Goal: Information Seeking & Learning: Learn about a topic

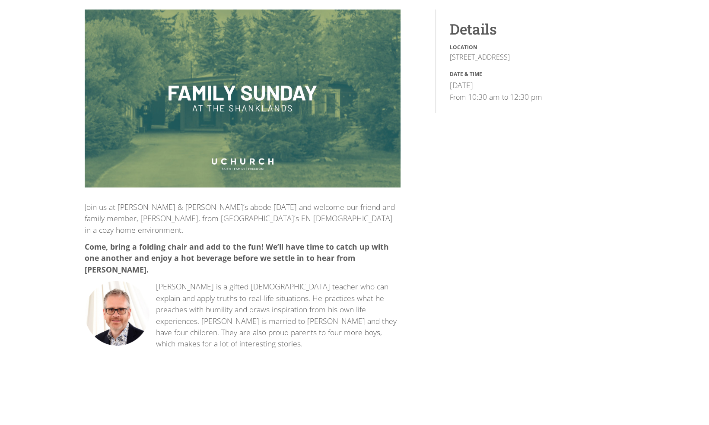
scroll to position [130, 0]
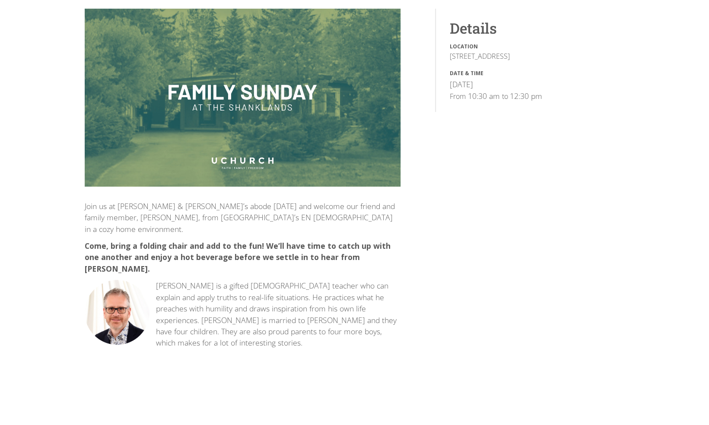
click at [326, 324] on p "Greg is a gifted biblical teacher who can explain and apply truths to real-life…" at bounding box center [243, 314] width 316 height 68
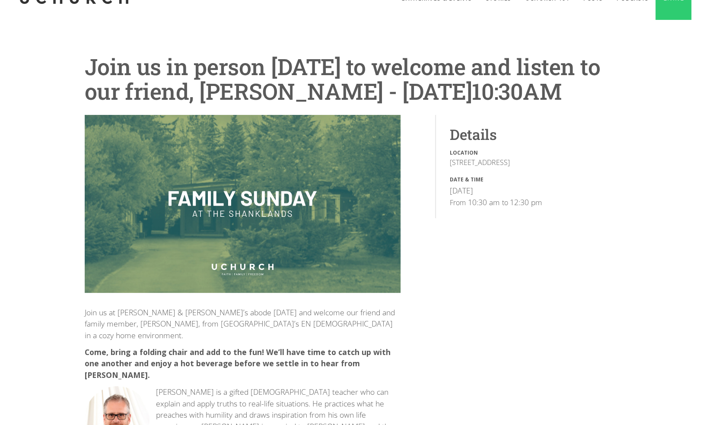
scroll to position [0, 0]
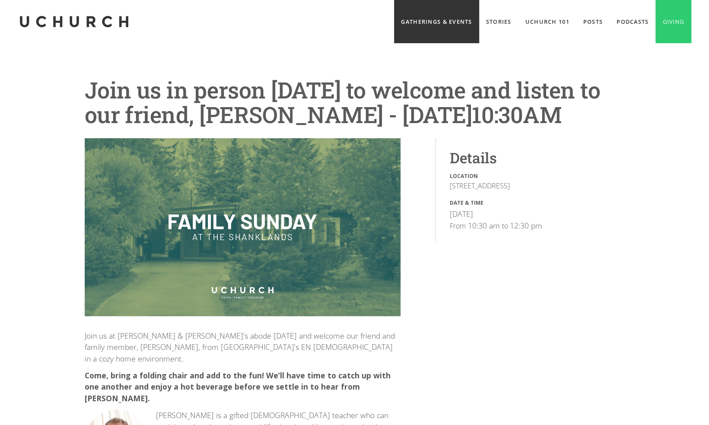
click at [400, 22] on link "Gatherings & Events" at bounding box center [436, 21] width 85 height 43
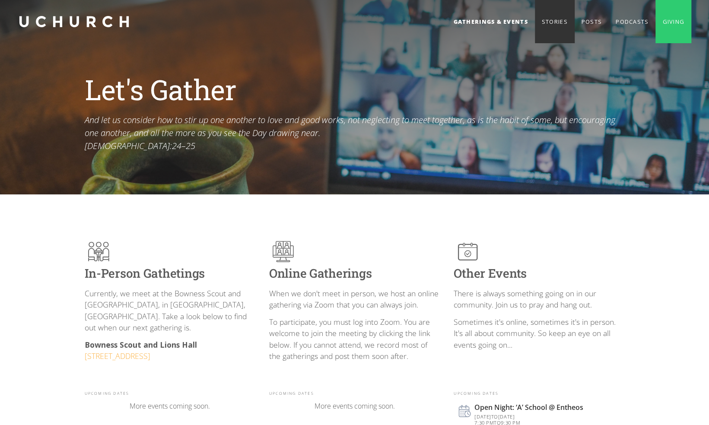
click at [547, 21] on link "Stories" at bounding box center [555, 21] width 40 height 43
drag, startPoint x: 235, startPoint y: 341, endPoint x: 73, endPoint y: 335, distance: 162.5
drag, startPoint x: 73, startPoint y: 335, endPoint x: 63, endPoint y: 368, distance: 34.2
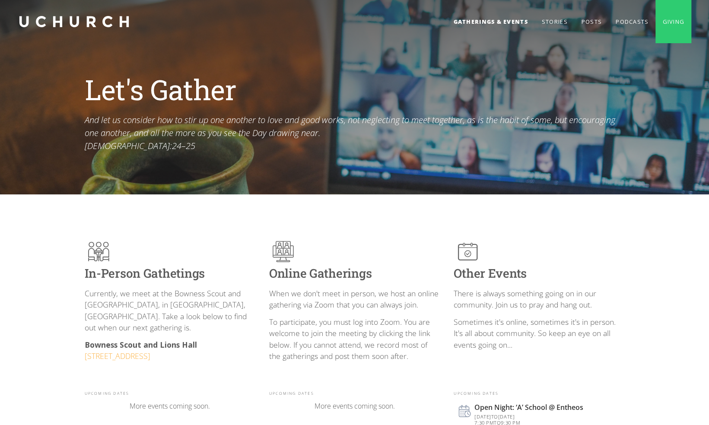
drag, startPoint x: 82, startPoint y: 331, endPoint x: 257, endPoint y: 347, distance: 175.2
drag, startPoint x: 257, startPoint y: 347, endPoint x: 134, endPoint y: 381, distance: 127.2
click at [134, 381] on div "In-Person Gathetings Currently, we meet at the Bowness Scout and Lions Hall, in…" at bounding box center [170, 315] width 171 height 154
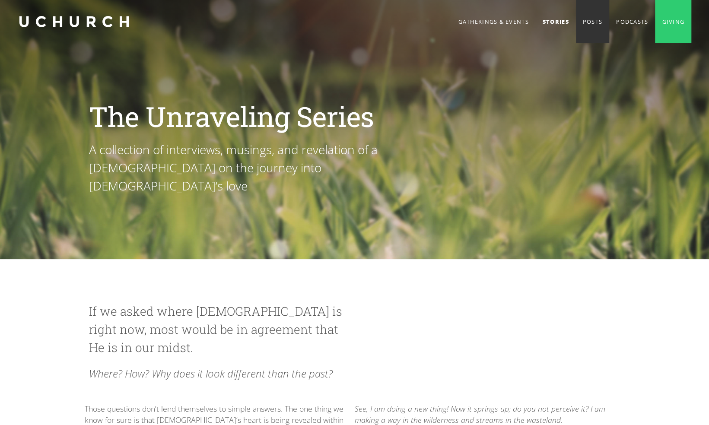
click at [589, 16] on link "Posts" at bounding box center [592, 21] width 33 height 43
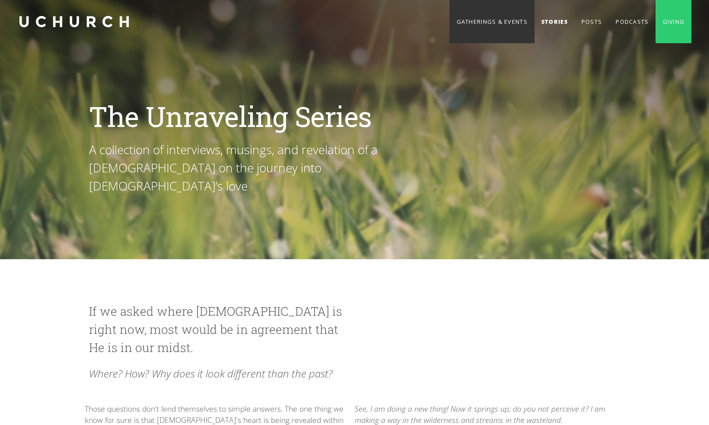
click at [476, 23] on link "Gatherings & Events" at bounding box center [491, 21] width 85 height 43
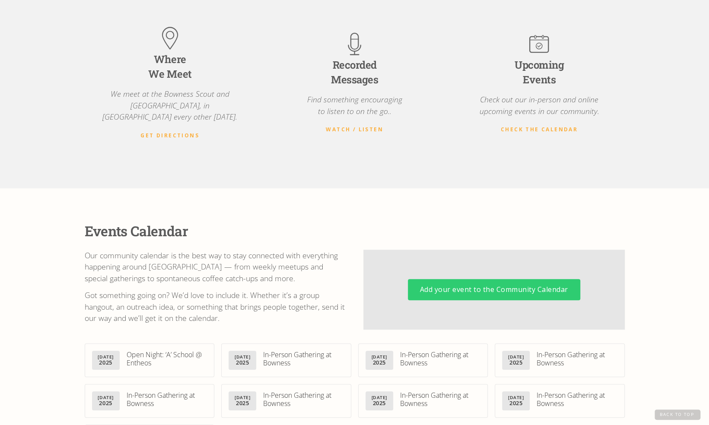
scroll to position [130, 0]
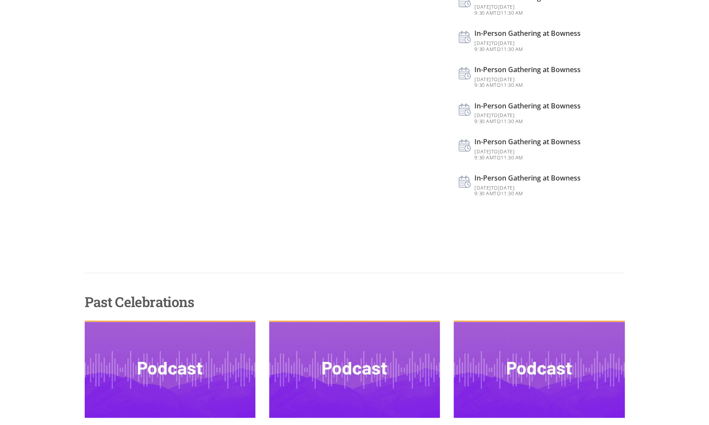
scroll to position [922, 0]
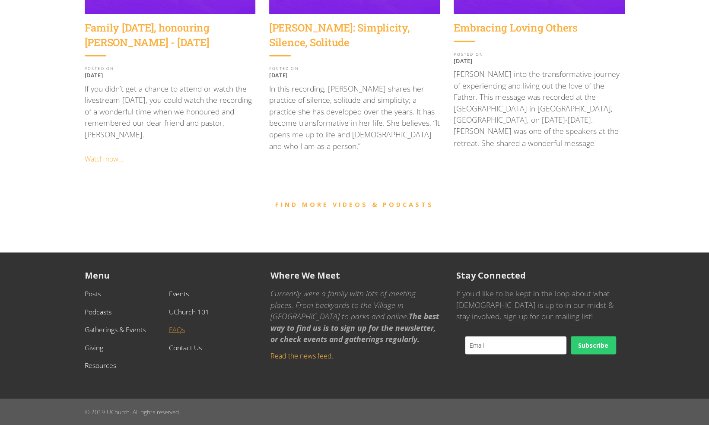
click at [180, 331] on link "FAQs" at bounding box center [177, 329] width 16 height 10
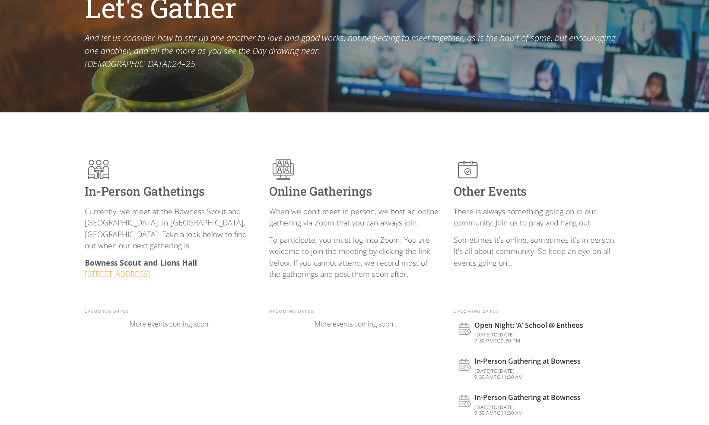
scroll to position [0, 0]
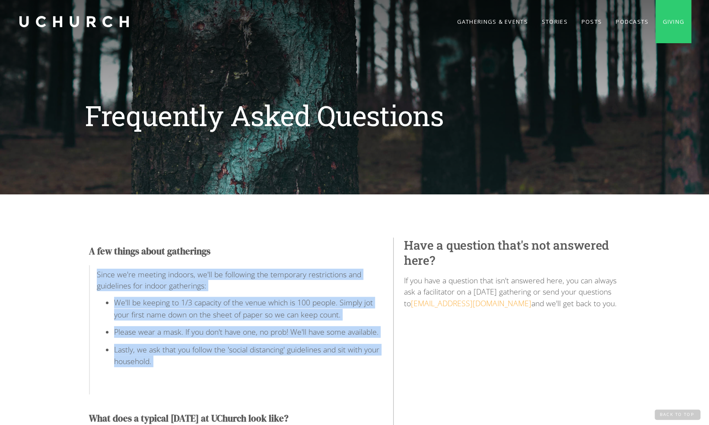
drag, startPoint x: 89, startPoint y: 278, endPoint x: 244, endPoint y: 373, distance: 182.0
click at [244, 373] on div "Since we're meeting indoors, we'll be following the temporary restrictions and …" at bounding box center [236, 330] width 294 height 130
drag, startPoint x: 244, startPoint y: 373, endPoint x: 188, endPoint y: 380, distance: 55.7
click at [188, 379] on p "‍" at bounding box center [240, 382] width 286 height 11
click at [187, 378] on p "‍" at bounding box center [240, 382] width 286 height 11
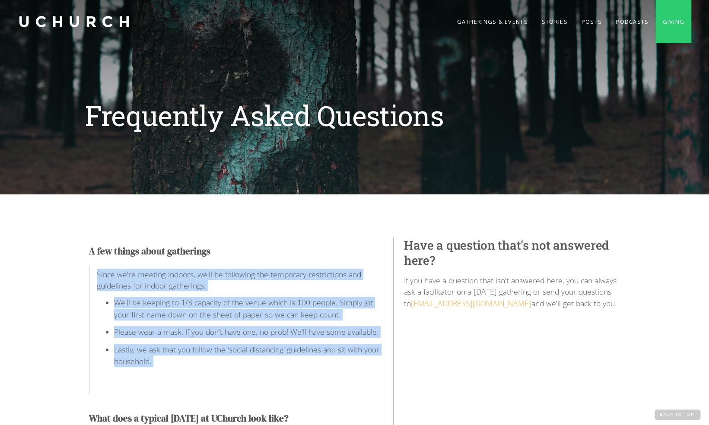
click at [183, 372] on ul "We'll be keeping to 1/3 capacity of the venue which is 100 people. Simply jot y…" at bounding box center [240, 335] width 286 height 76
drag, startPoint x: 190, startPoint y: 370, endPoint x: 41, endPoint y: 262, distance: 184.3
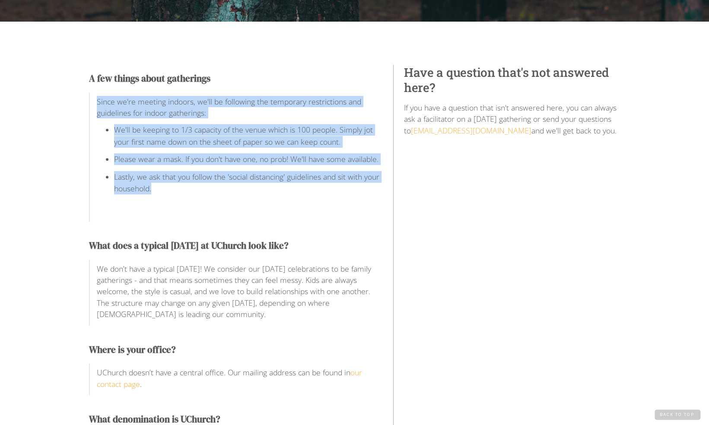
scroll to position [216, 0]
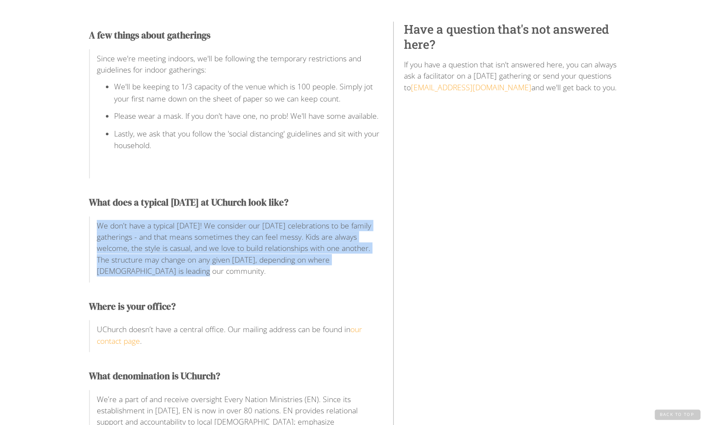
drag, startPoint x: 165, startPoint y: 271, endPoint x: 94, endPoint y: 229, distance: 83.2
click at [94, 229] on div "We don’t have a typical [DATE]! We consider our [DATE] celebrations to be famil…" at bounding box center [236, 249] width 294 height 66
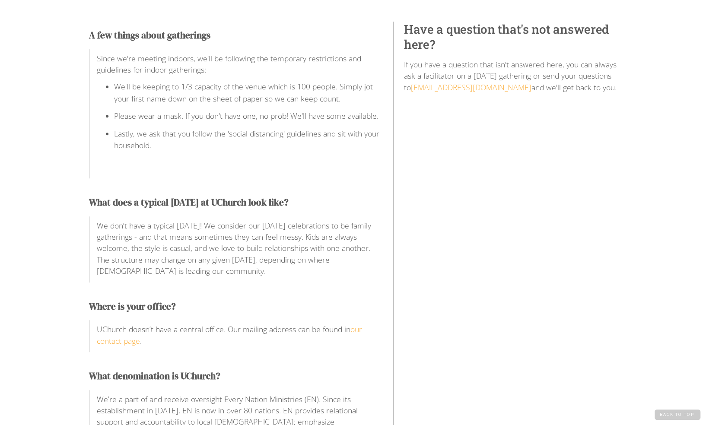
click at [213, 272] on p "We don’t have a typical [DATE]! We consider our [DATE] celebrations to be famil…" at bounding box center [240, 248] width 286 height 57
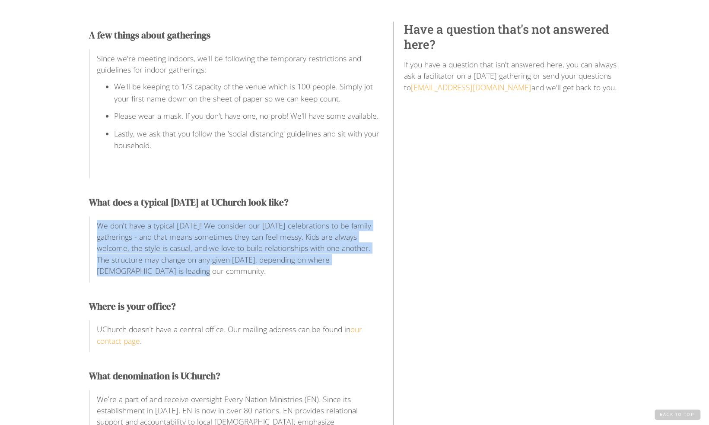
drag, startPoint x: 209, startPoint y: 276, endPoint x: 90, endPoint y: 226, distance: 128.6
click at [90, 226] on div "We don’t have a typical [DATE]! We consider our [DATE] celebrations to be famil…" at bounding box center [236, 249] width 294 height 66
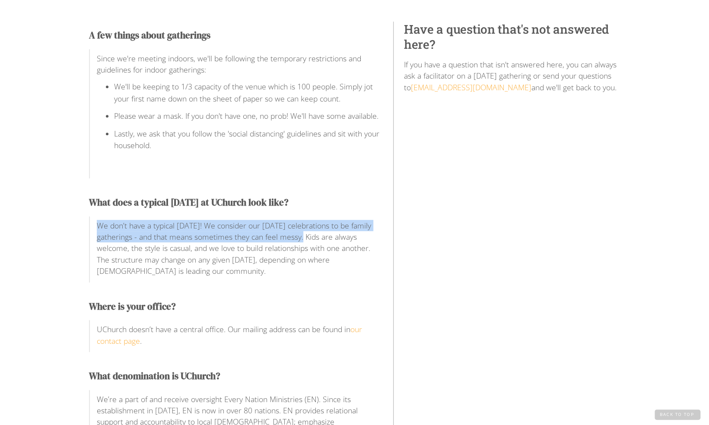
drag, startPoint x: 302, startPoint y: 238, endPoint x: 86, endPoint y: 225, distance: 216.7
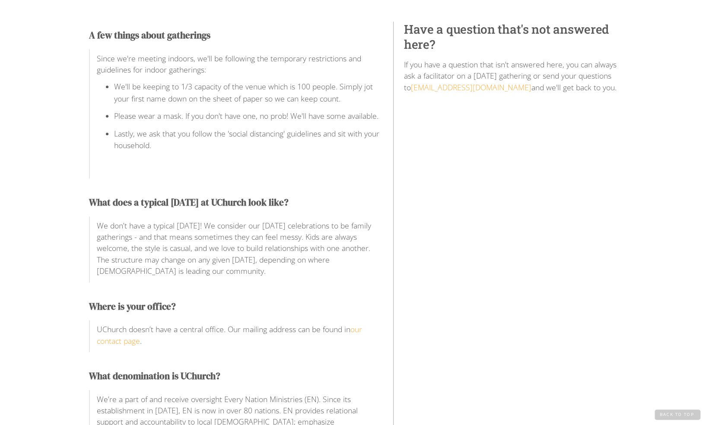
click at [195, 280] on div "We don’t have a typical [DATE]! We consider our [DATE] celebrations to be famil…" at bounding box center [240, 251] width 286 height 63
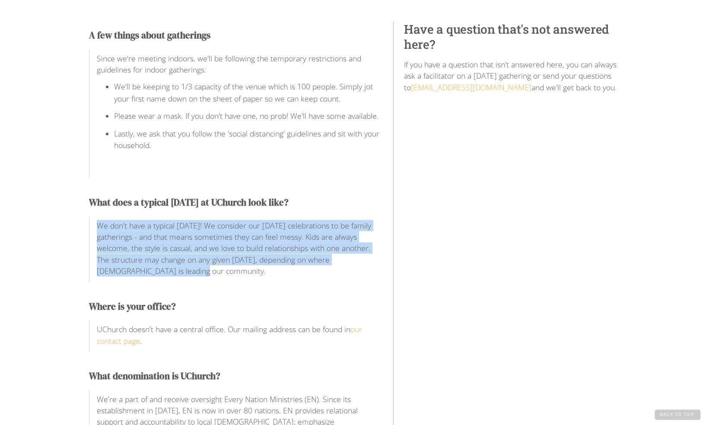
drag, startPoint x: 186, startPoint y: 274, endPoint x: 66, endPoint y: 220, distance: 131.4
click at [207, 265] on p "We don’t have a typical [DATE]! We consider our [DATE] celebrations to be famil…" at bounding box center [240, 248] width 286 height 57
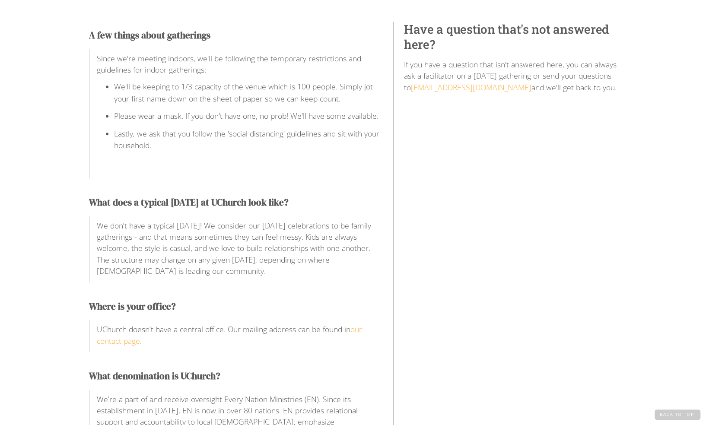
click at [190, 279] on div "We don’t have a typical [DATE]! We consider our [DATE] celebrations to be famil…" at bounding box center [240, 251] width 286 height 63
drag, startPoint x: 187, startPoint y: 278, endPoint x: 80, endPoint y: 266, distance: 107.3
click at [265, 281] on div "We don’t have a typical [DATE]! We consider our [DATE] celebrations to be famil…" at bounding box center [240, 251] width 286 height 63
click at [251, 278] on div "We don’t have a typical [DATE]! We consider our [DATE] celebrations to be famil…" at bounding box center [240, 251] width 286 height 63
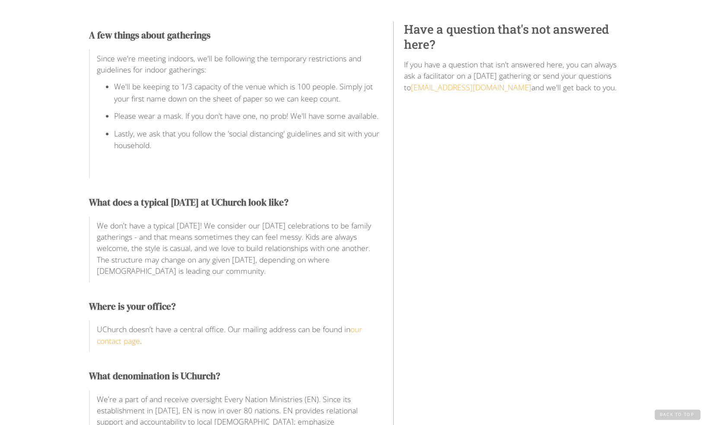
click at [219, 272] on p "We don’t have a typical [DATE]! We consider our [DATE] celebrations to be famil…" at bounding box center [240, 248] width 286 height 57
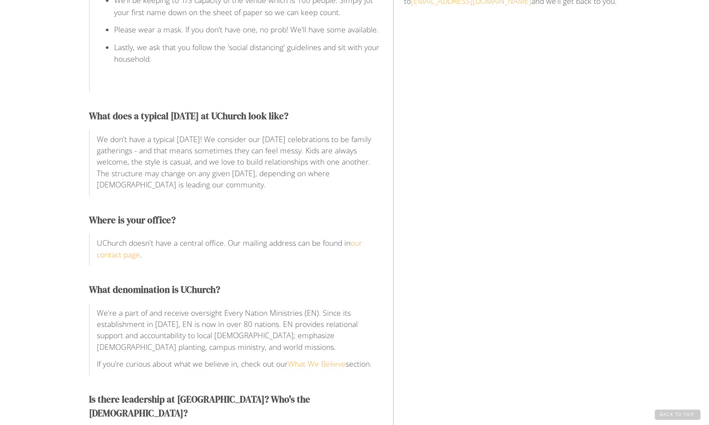
scroll to position [389, 0]
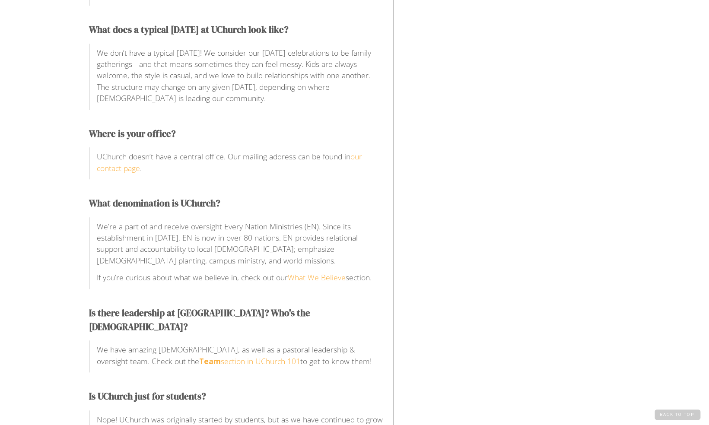
drag, startPoint x: 98, startPoint y: 228, endPoint x: 441, endPoint y: 272, distance: 346.5
click at [441, 272] on div "A few things about gatherings Since we're meeting indoors, we'll be following t…" at bounding box center [355, 316] width 540 height 935
click at [244, 215] on div "What denomination is UChurch? We’re a part of and receive oversight Every Natio…" at bounding box center [236, 242] width 294 height 92
click at [318, 213] on div "What denomination is UChurch? We’re a part of and receive oversight Every Natio…" at bounding box center [236, 242] width 294 height 92
drag, startPoint x: 239, startPoint y: 232, endPoint x: 420, endPoint y: 273, distance: 185.1
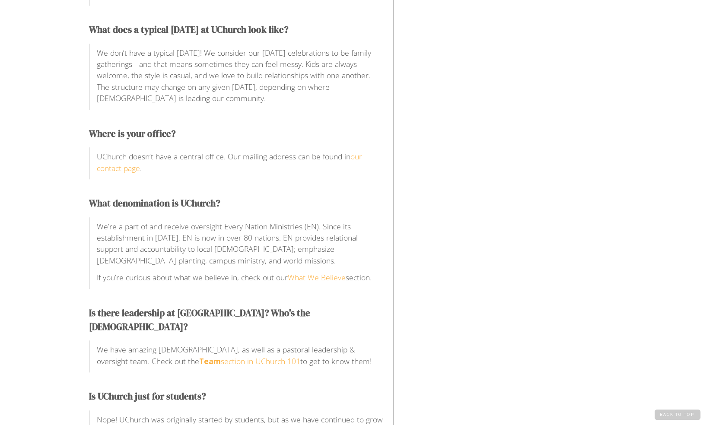
click at [420, 273] on div "A few things about gatherings Since we're meeting indoors, we'll be following t…" at bounding box center [355, 316] width 540 height 935
click at [161, 299] on div "A few things about gatherings Since we're meeting indoors, we'll be following t…" at bounding box center [236, 311] width 294 height 911
drag, startPoint x: 79, startPoint y: 312, endPoint x: 386, endPoint y: 345, distance: 309.3
click at [386, 345] on div "A few things about gatherings Since we're meeting indoors, we'll be following t…" at bounding box center [354, 316] width 709 height 1021
click at [306, 372] on div "A few things about gatherings Since we're meeting indoors, we'll be following t…" at bounding box center [236, 311] width 294 height 911
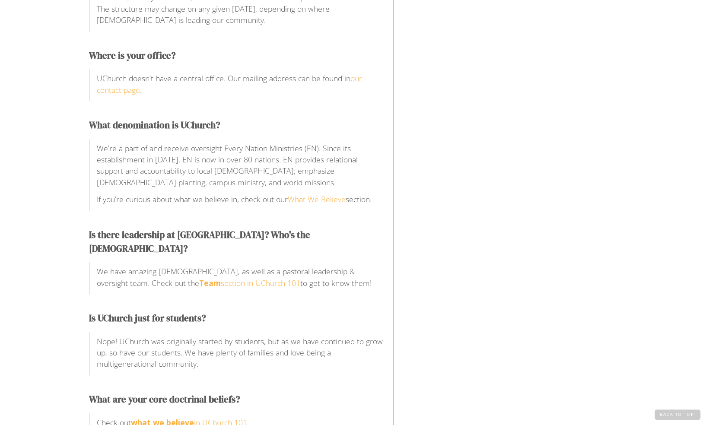
scroll to position [475, 0]
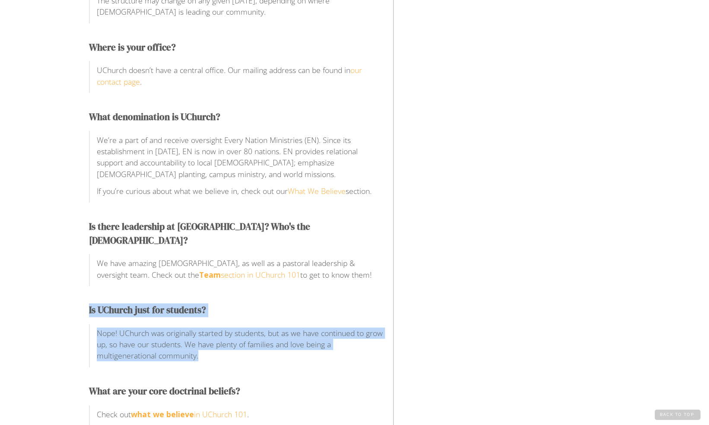
drag, startPoint x: 231, startPoint y: 343, endPoint x: 12, endPoint y: 286, distance: 226.2
click at [12, 286] on div "A few things about gatherings Since we're meeting indoors, we'll be following t…" at bounding box center [354, 229] width 709 height 1021
click at [257, 338] on p "Nope! UChurch was originally started by students, but as we have continued to g…" at bounding box center [240, 344] width 286 height 34
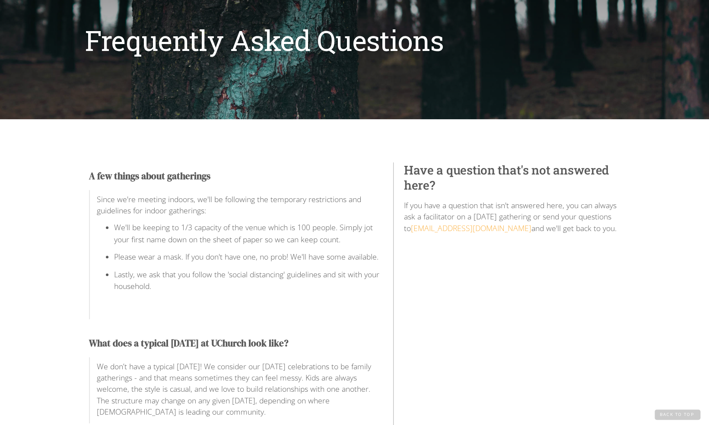
scroll to position [0, 0]
